Goal: Task Accomplishment & Management: Manage account settings

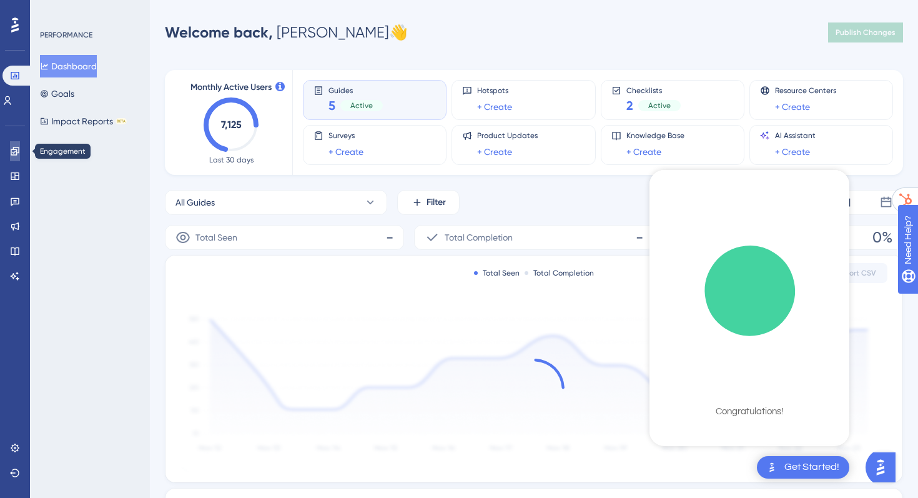
click at [14, 155] on link at bounding box center [15, 151] width 10 height 20
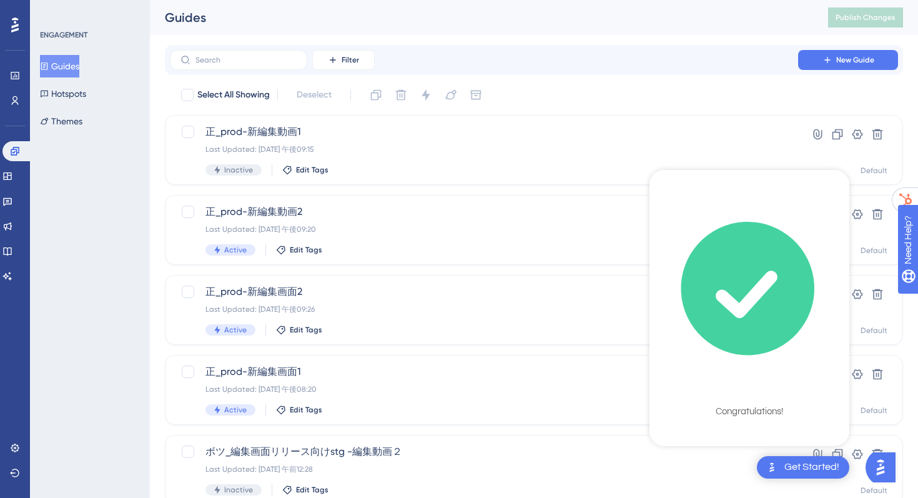
click at [737, 222] on icon "checklist loading" at bounding box center [748, 288] width 187 height 187
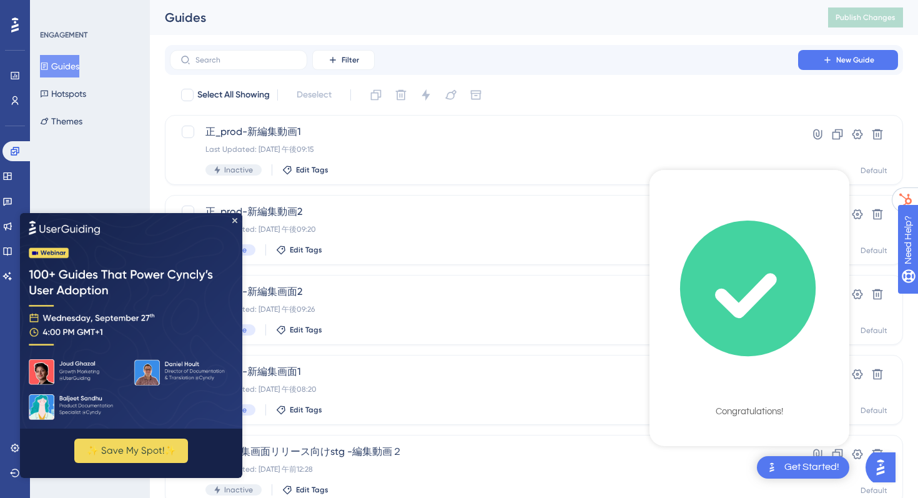
click at [785, 461] on div "Get Started!" at bounding box center [811, 467] width 55 height 14
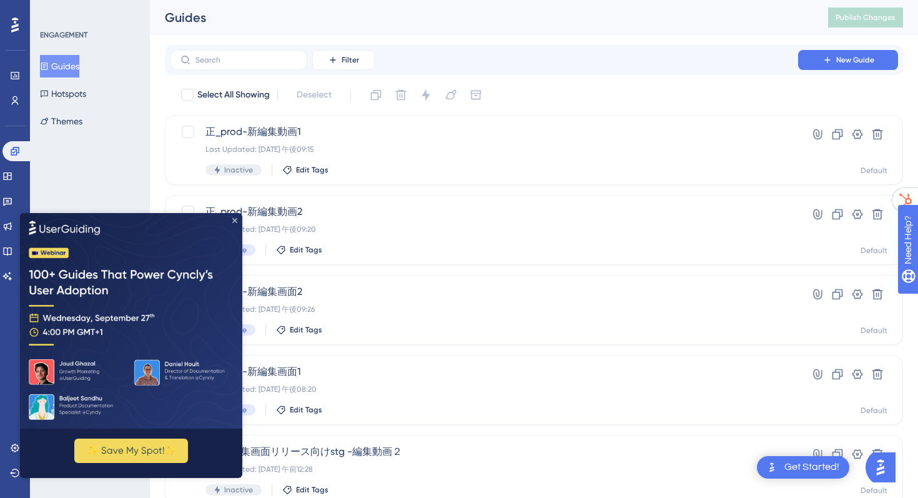
click at [235, 218] on icon "Close Preview" at bounding box center [234, 219] width 5 height 5
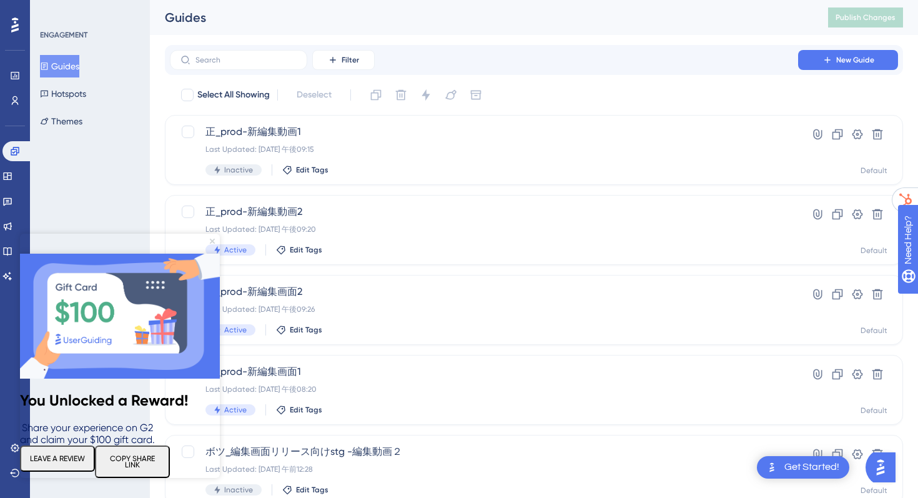
click at [213, 242] on icon "Close Preview" at bounding box center [212, 240] width 5 height 5
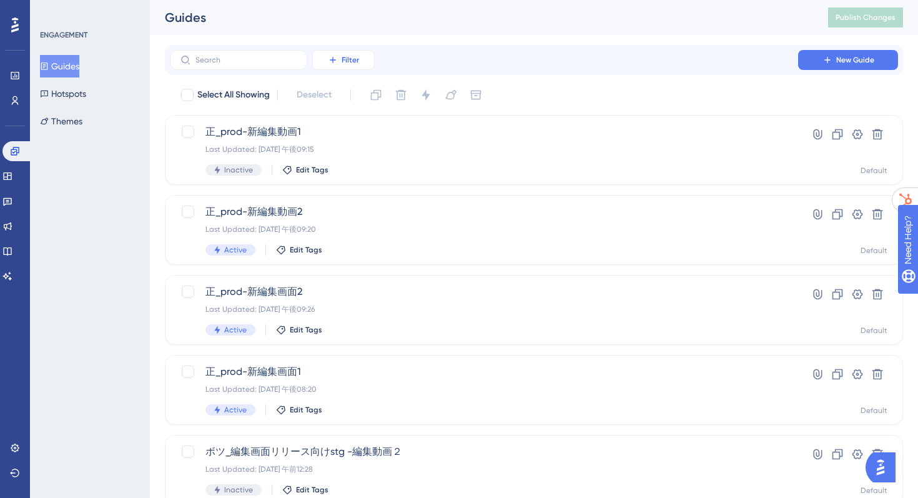
click at [336, 58] on icon at bounding box center [333, 60] width 10 height 10
click at [339, 170] on span "Status" at bounding box center [343, 170] width 26 height 15
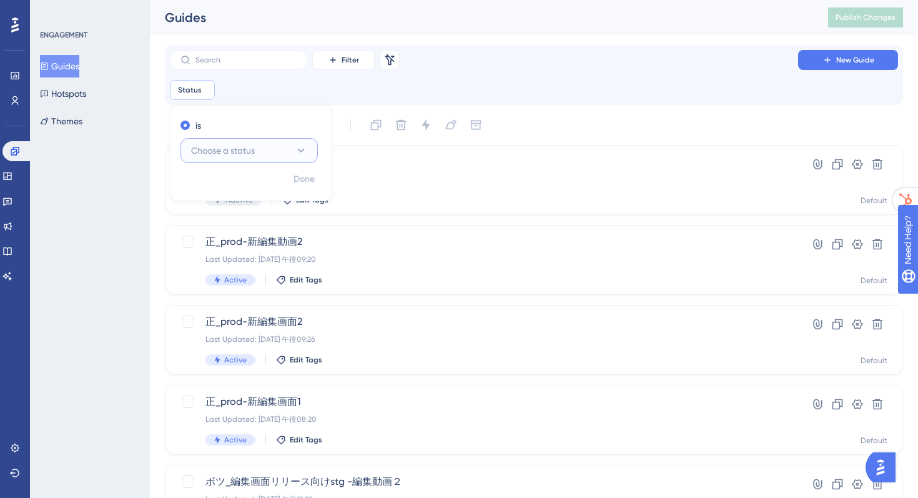
click at [217, 149] on span "Choose a status" at bounding box center [223, 150] width 64 height 15
click at [215, 195] on span "Active" at bounding box center [211, 188] width 25 height 15
click at [116, 253] on div "ENGAGEMENT Guides Hotspots Themes" at bounding box center [90, 249] width 120 height 498
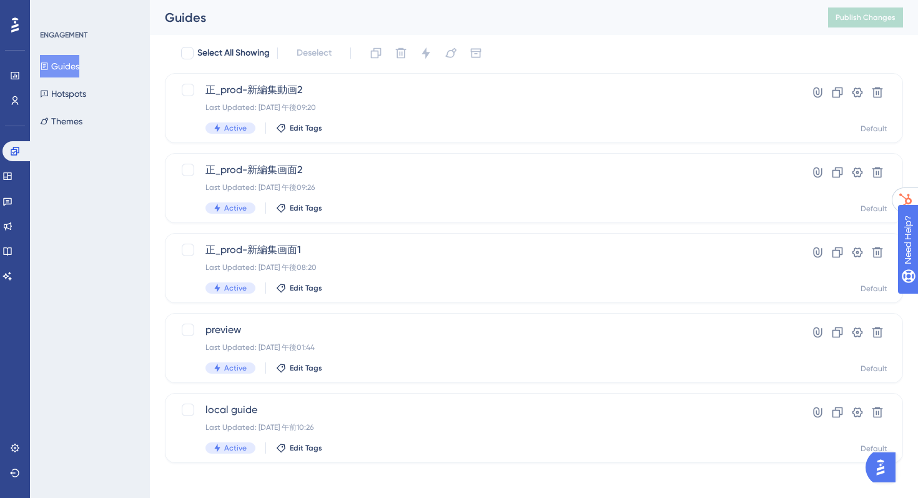
scroll to position [77, 0]
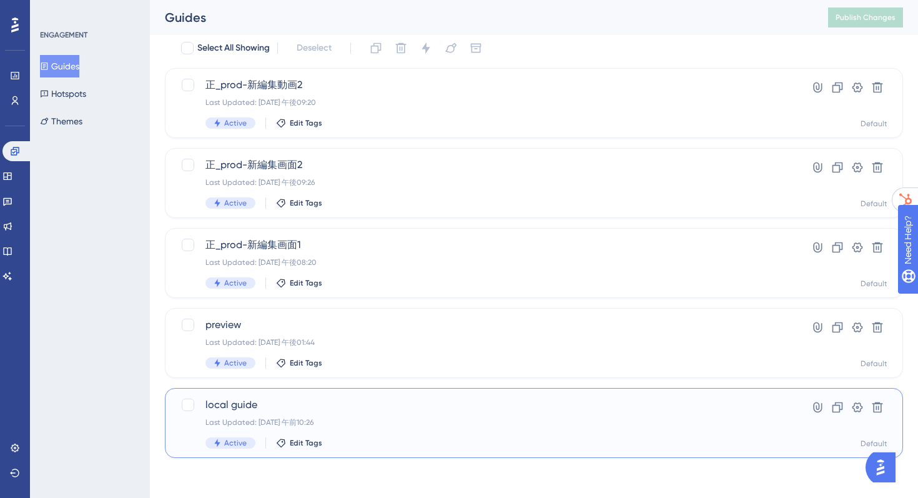
click at [290, 393] on div "local guide Last Updated: [DATE] 午前10:26 Active Edit Tags Hyperlink Clone Setti…" at bounding box center [534, 423] width 738 height 70
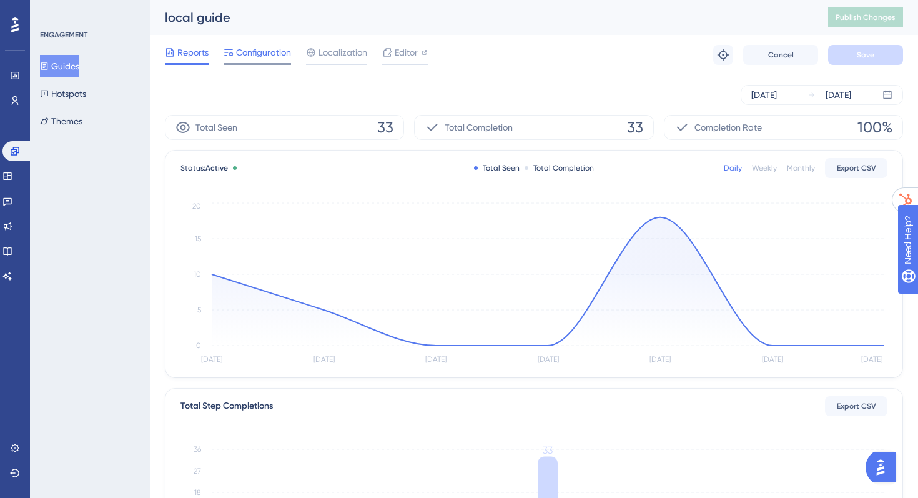
click at [249, 56] on span "Configuration" at bounding box center [263, 52] width 55 height 15
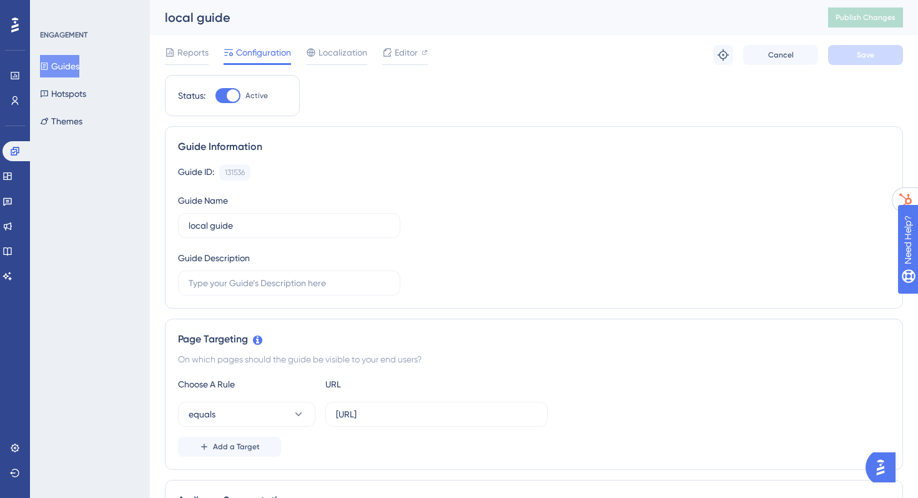
click at [79, 67] on button "Guides" at bounding box center [59, 66] width 39 height 22
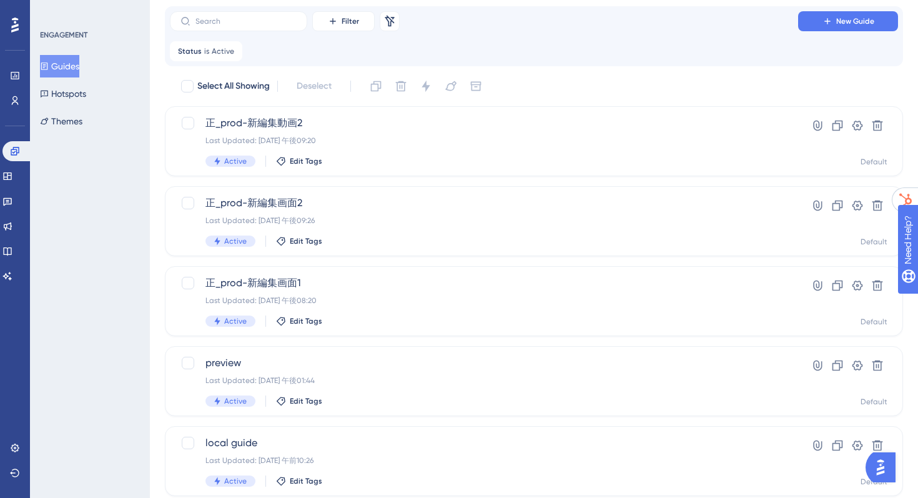
scroll to position [77, 0]
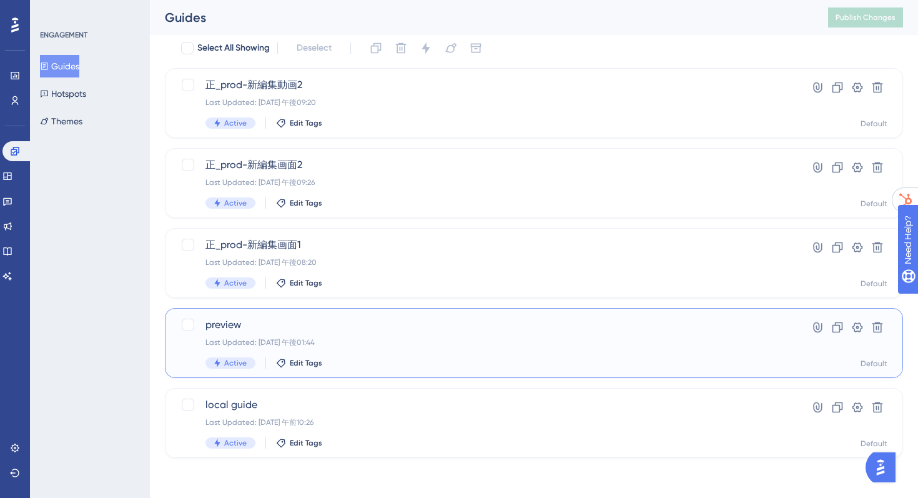
click at [368, 327] on span "preview" at bounding box center [483, 324] width 557 height 15
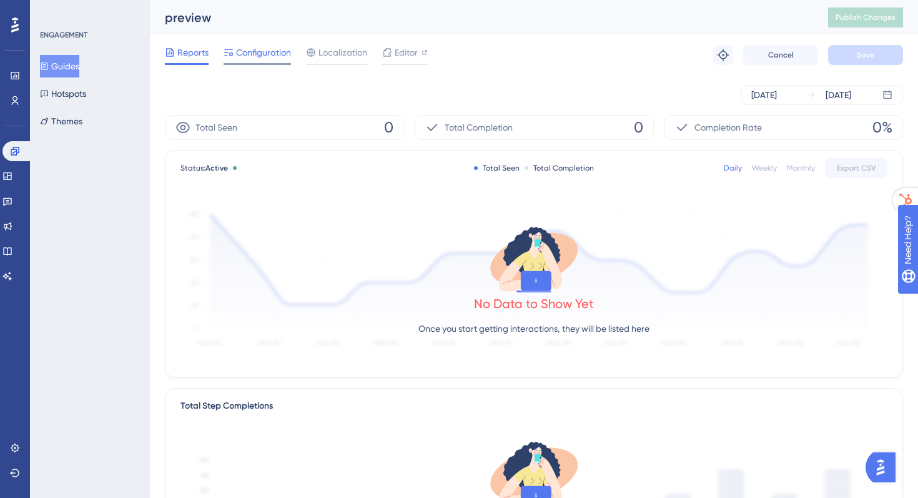
click at [259, 56] on span "Configuration" at bounding box center [263, 52] width 55 height 15
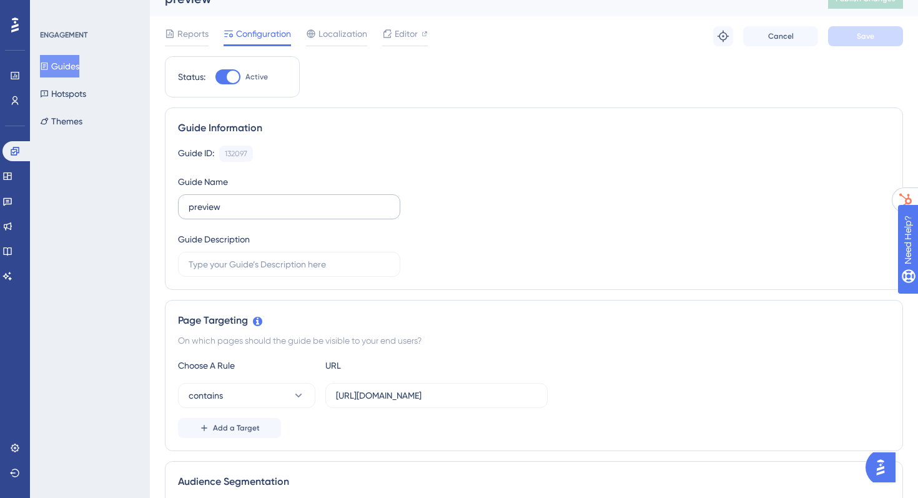
scroll to position [20, 0]
click at [79, 61] on button "Guides" at bounding box center [59, 66] width 39 height 22
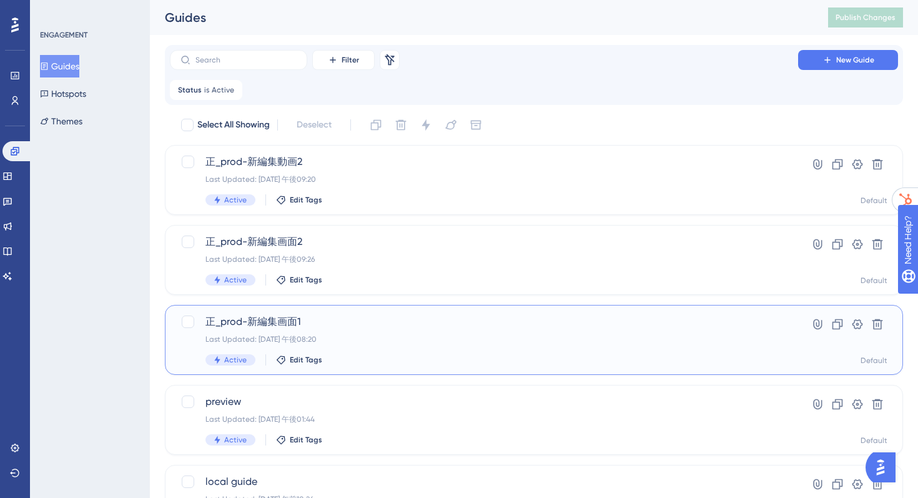
click at [413, 347] on div "正_prod-新編集画面1 Last Updated: [DATE] 午後08:20 Active Edit Tags" at bounding box center [483, 339] width 557 height 51
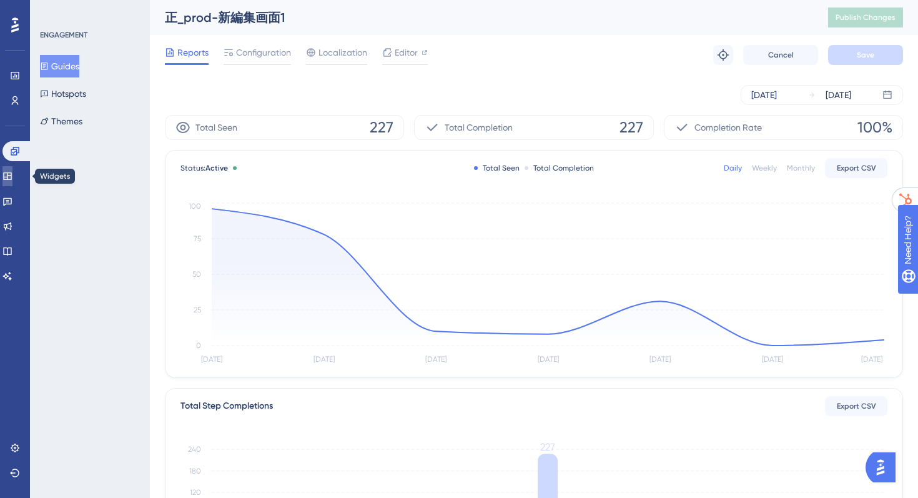
click at [11, 176] on icon at bounding box center [7, 175] width 8 height 7
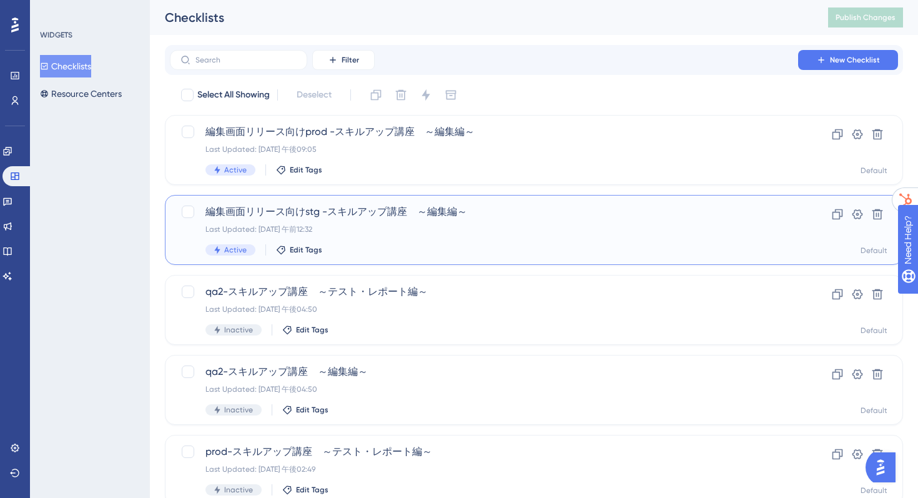
click at [534, 253] on div "Active Edit Tags" at bounding box center [483, 249] width 557 height 11
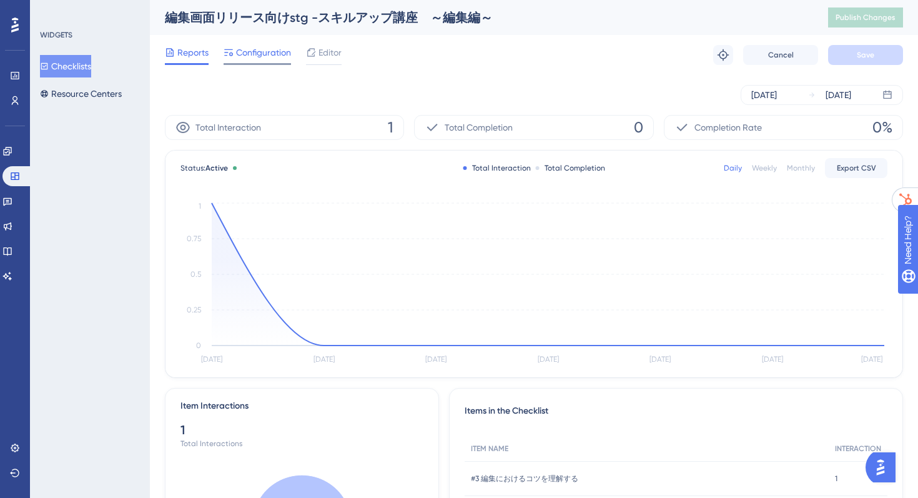
click at [263, 52] on span "Configuration" at bounding box center [263, 52] width 55 height 15
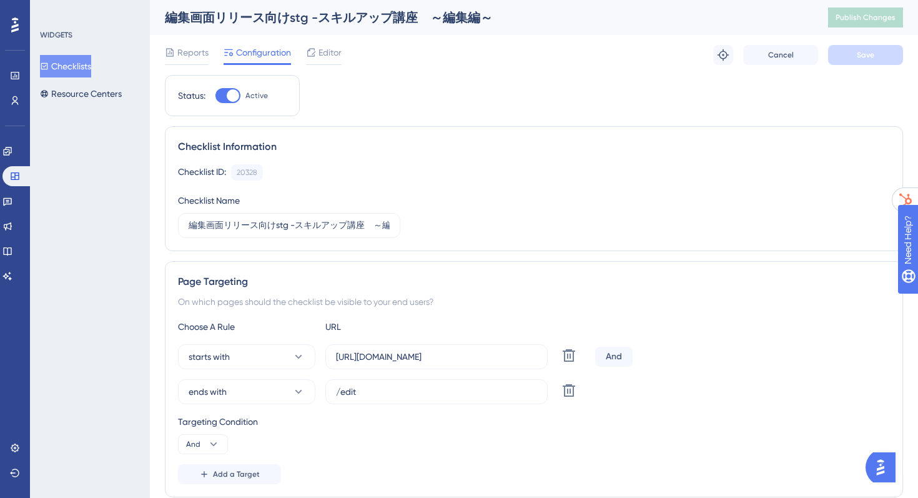
click at [232, 94] on div at bounding box center [233, 95] width 12 height 12
click at [215, 96] on input "Active" at bounding box center [215, 96] width 1 height 1
checkbox input "false"
click at [873, 59] on span "Save" at bounding box center [864, 55] width 17 height 10
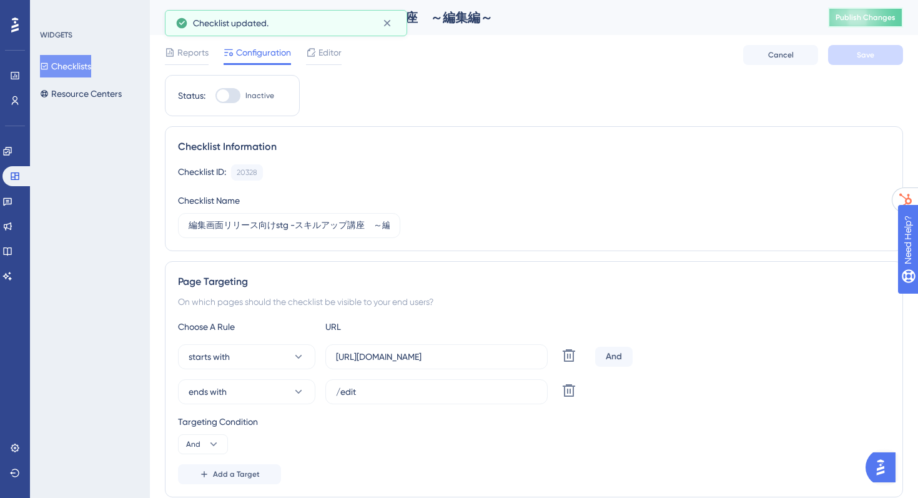
click at [860, 16] on span "Publish Changes" at bounding box center [865, 17] width 60 height 10
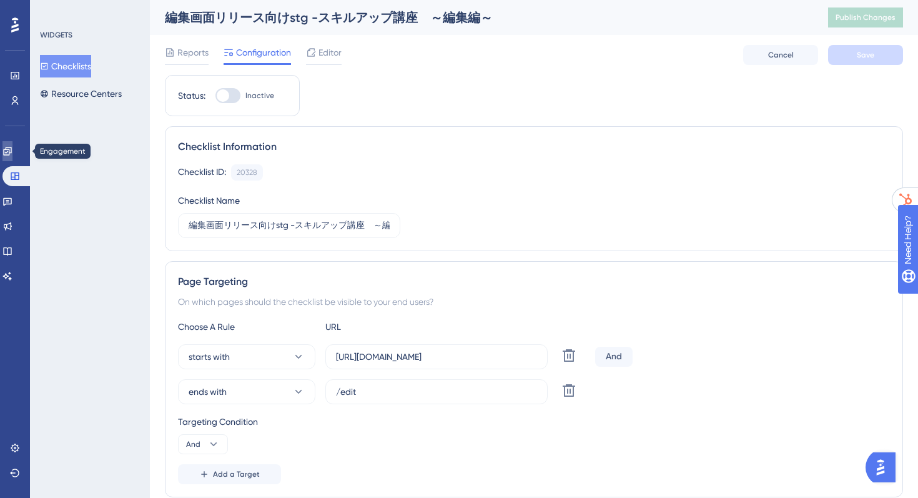
click at [12, 150] on icon at bounding box center [7, 151] width 10 height 10
